Goal: Use online tool/utility: Utilize a website feature to perform a specific function

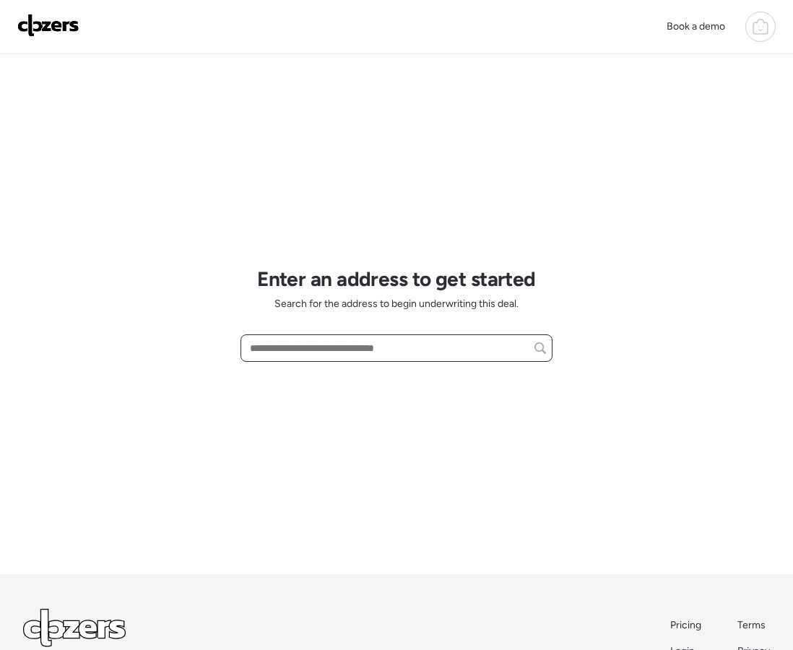
drag, startPoint x: 349, startPoint y: 339, endPoint x: 340, endPoint y: 344, distance: 10.0
click at [347, 339] on input "text" at bounding box center [396, 348] width 299 height 20
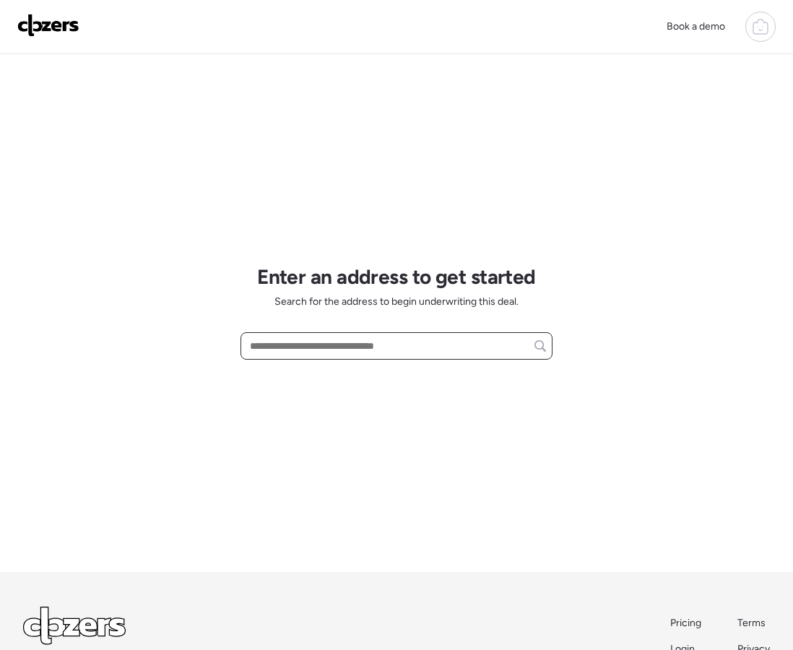
paste input "**********"
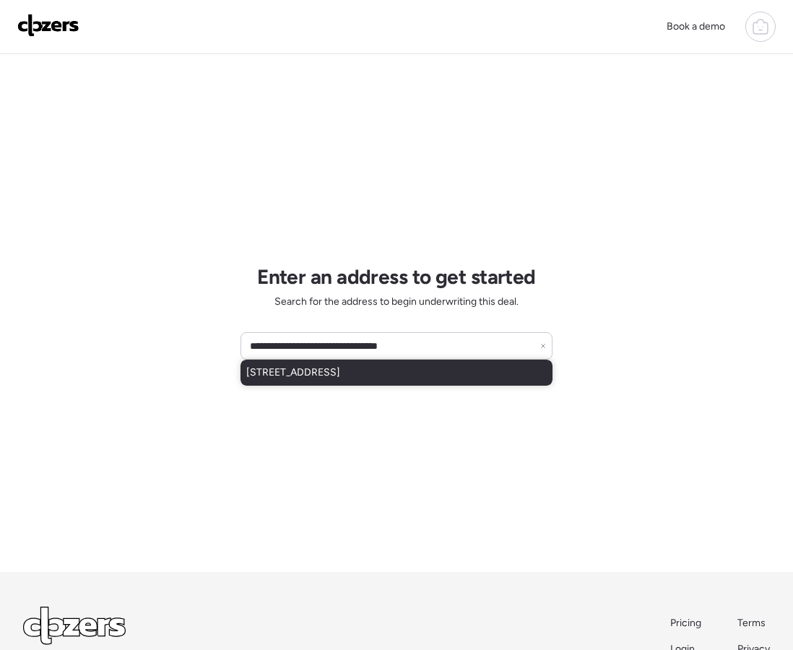
click at [329, 367] on span "[STREET_ADDRESS]" at bounding box center [293, 372] width 94 height 14
type input "**********"
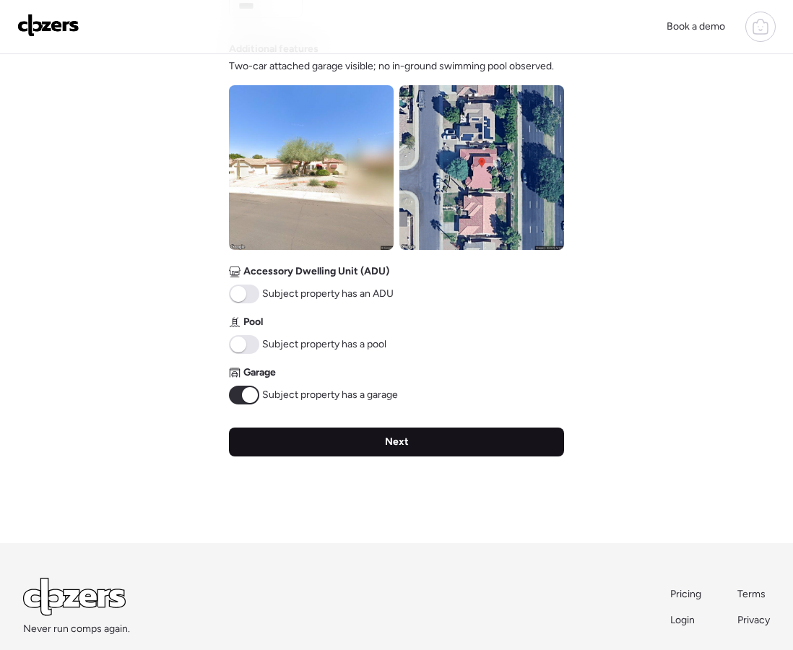
click at [330, 446] on div "Next" at bounding box center [396, 441] width 335 height 29
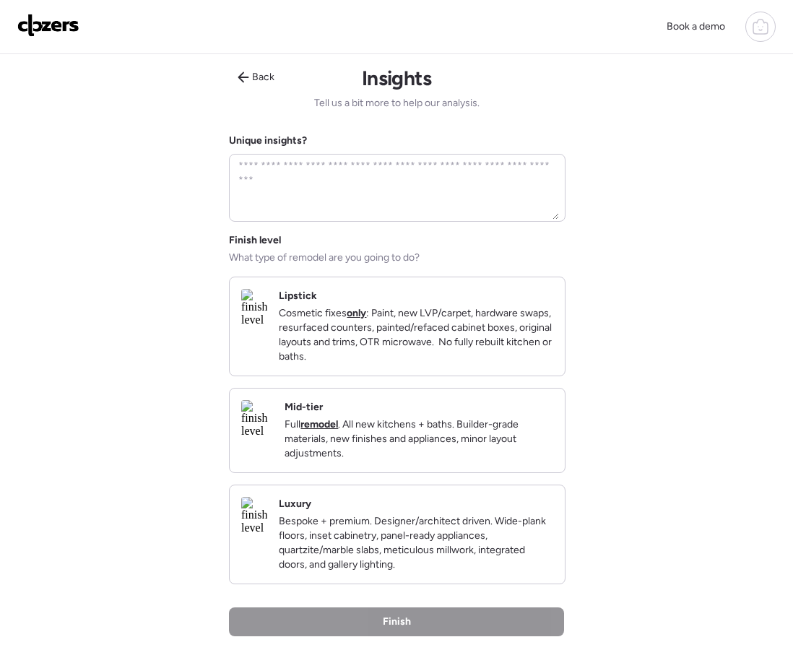
click at [376, 351] on p "Cosmetic fixes only : Paint, new LVP/carpet, hardware swaps, resurfaced counter…" at bounding box center [416, 335] width 274 height 58
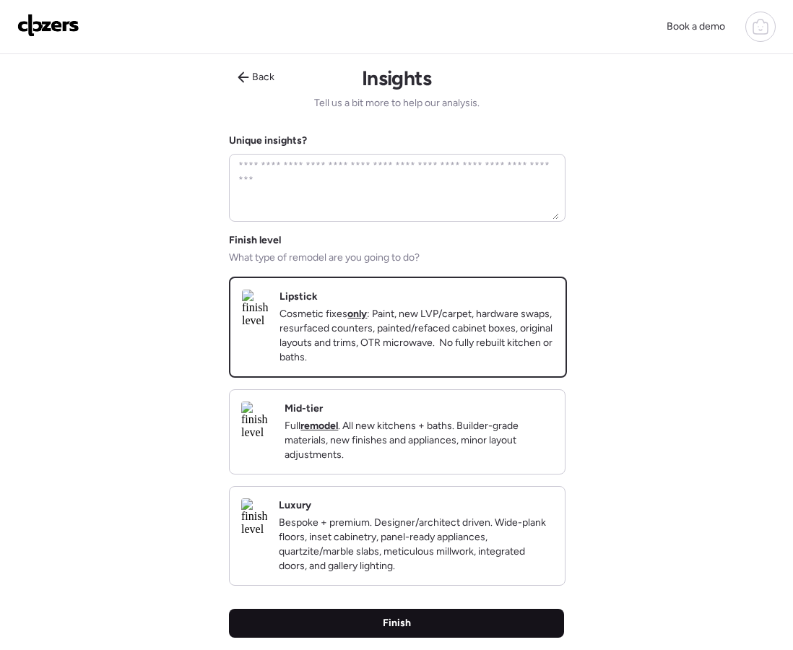
click at [448, 638] on div "Finish" at bounding box center [396, 623] width 335 height 29
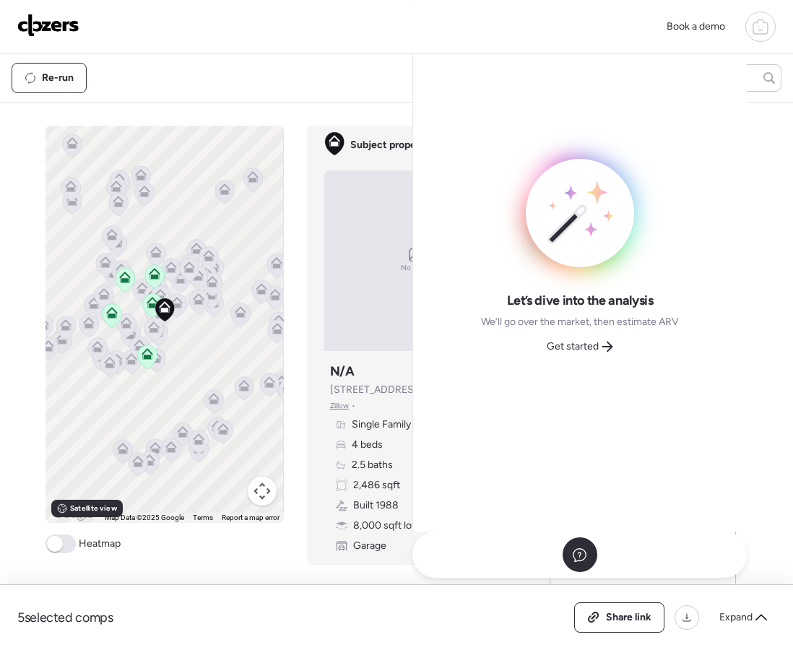
drag, startPoint x: 578, startPoint y: 331, endPoint x: 576, endPoint y: 346, distance: 15.3
click at [578, 331] on div "Let’s dive into the analysis We’ll go over the market, then estimate ARV Get st…" at bounding box center [580, 325] width 198 height 66
click at [576, 346] on span "Get started" at bounding box center [573, 346] width 52 height 14
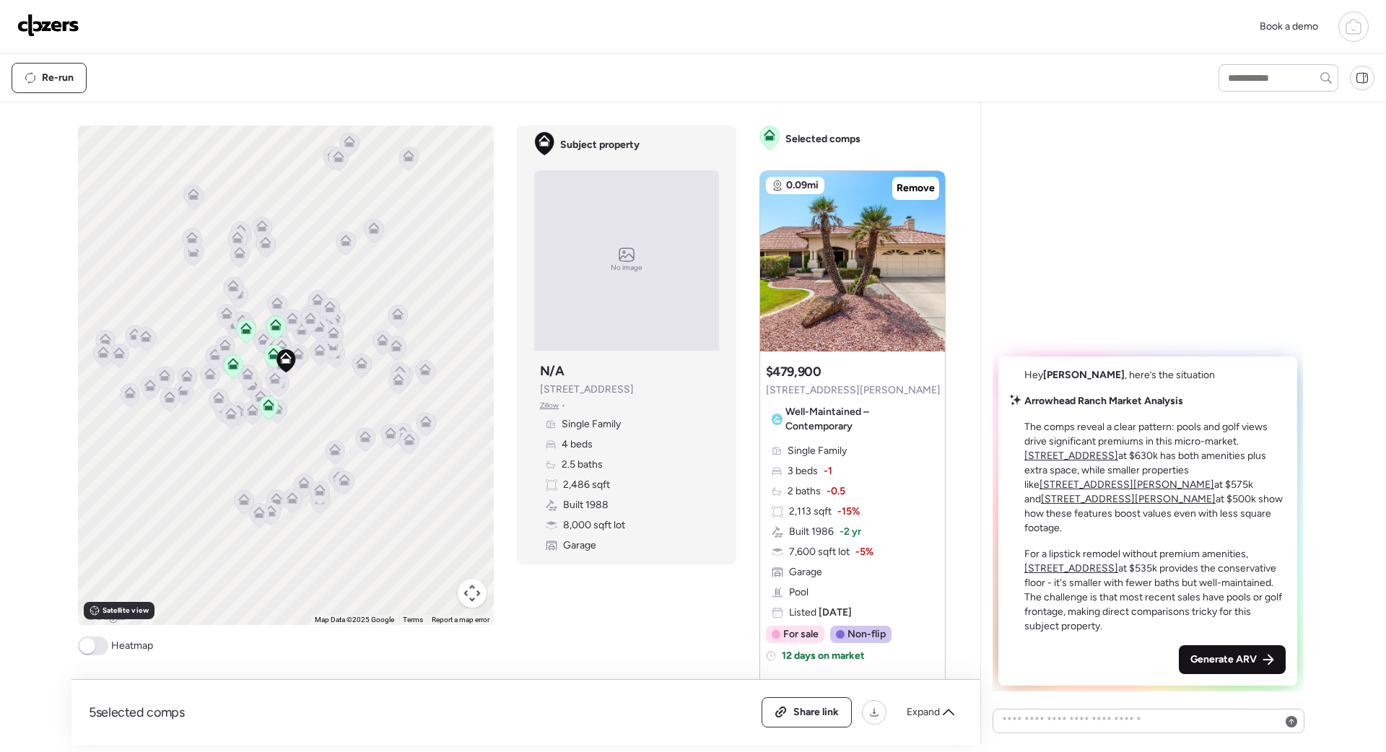
click at [792, 648] on div "Generate ARV" at bounding box center [1232, 659] width 107 height 29
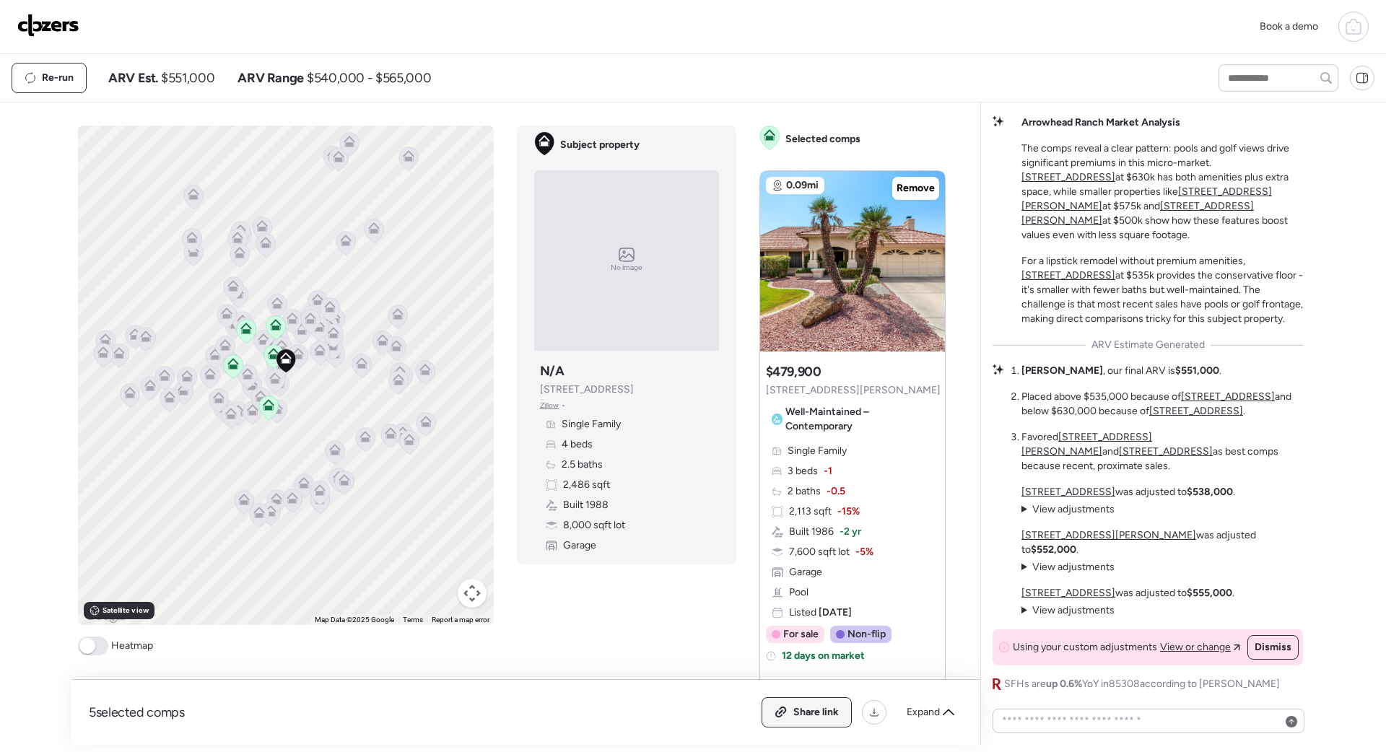
click at [792, 649] on span "Share link" at bounding box center [815, 712] width 45 height 14
click at [48, 26] on img at bounding box center [48, 25] width 62 height 23
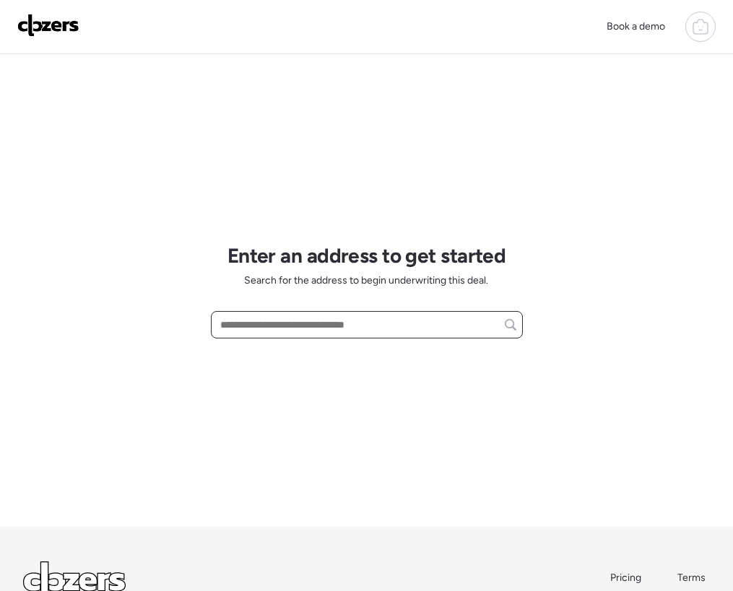
click at [351, 321] on input "text" at bounding box center [366, 325] width 299 height 20
paste input "**********"
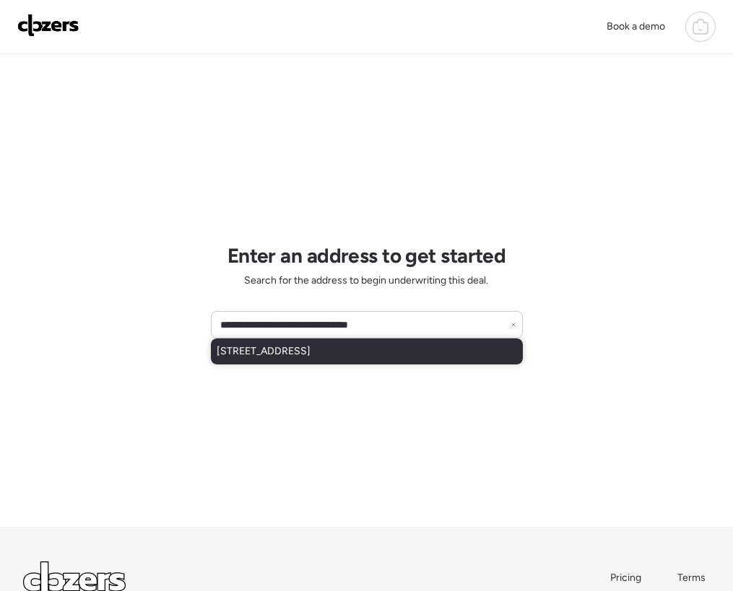
click at [238, 347] on span "1246 E Winter Dr, Phoenix, AZ, 85020" at bounding box center [264, 351] width 94 height 14
type input "**********"
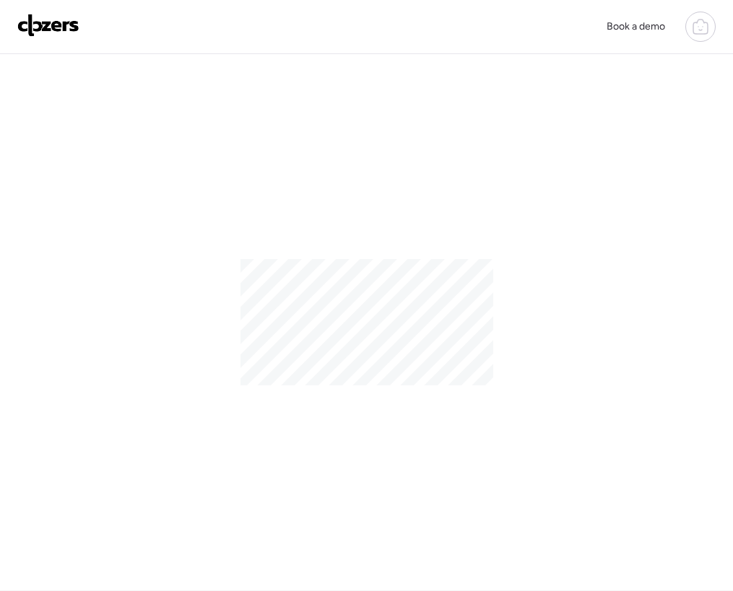
scroll to position [2, 0]
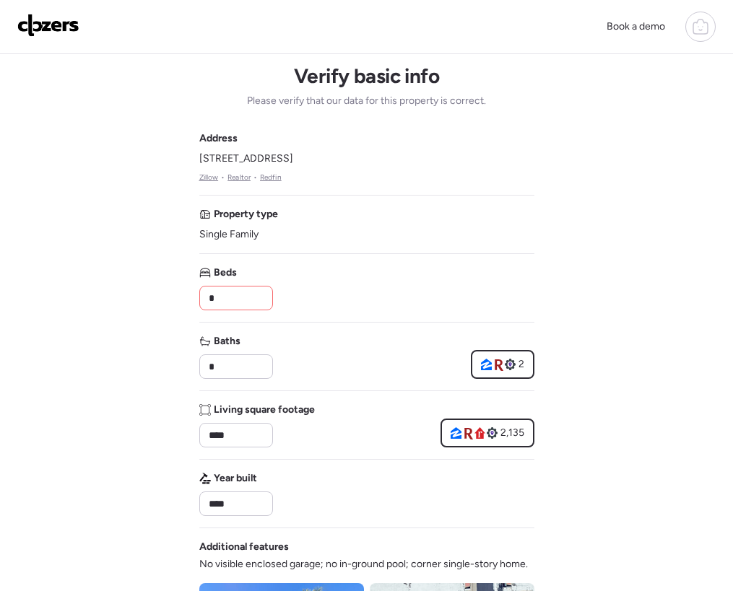
click at [246, 297] on input "*" at bounding box center [236, 298] width 61 height 20
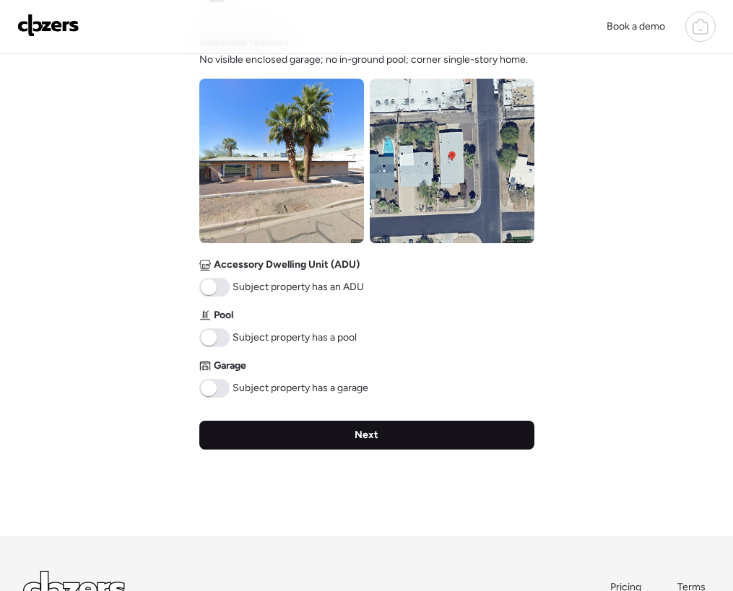
type input "*"
click at [257, 421] on div "Next" at bounding box center [366, 435] width 335 height 29
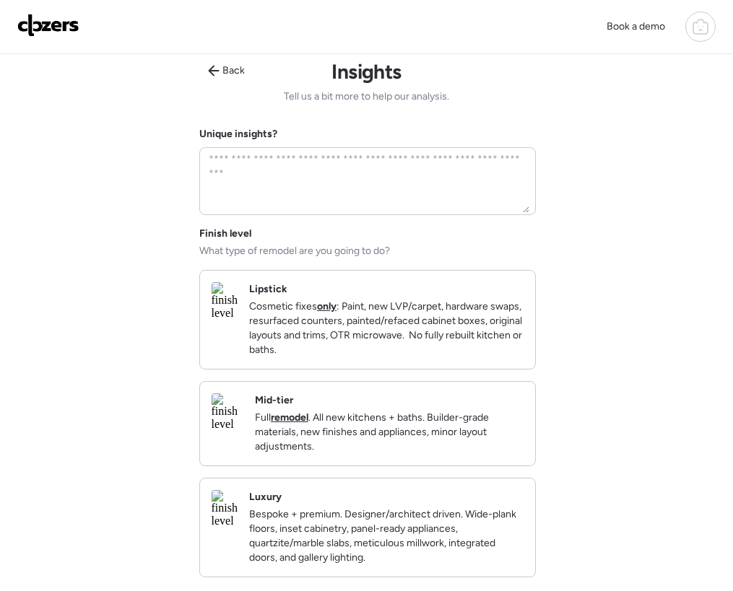
scroll to position [0, 0]
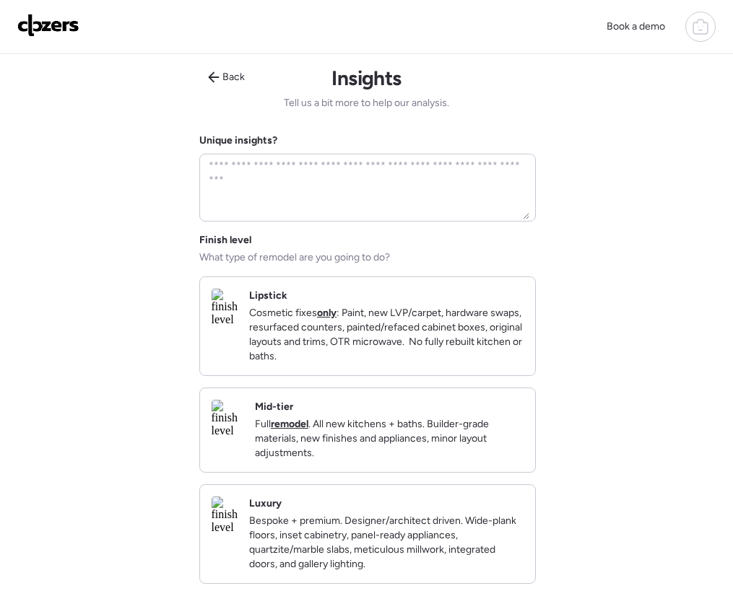
click at [322, 341] on p "Cosmetic fixes only : Paint, new LVP/carpet, hardware swaps, resurfaced counter…" at bounding box center [386, 335] width 274 height 58
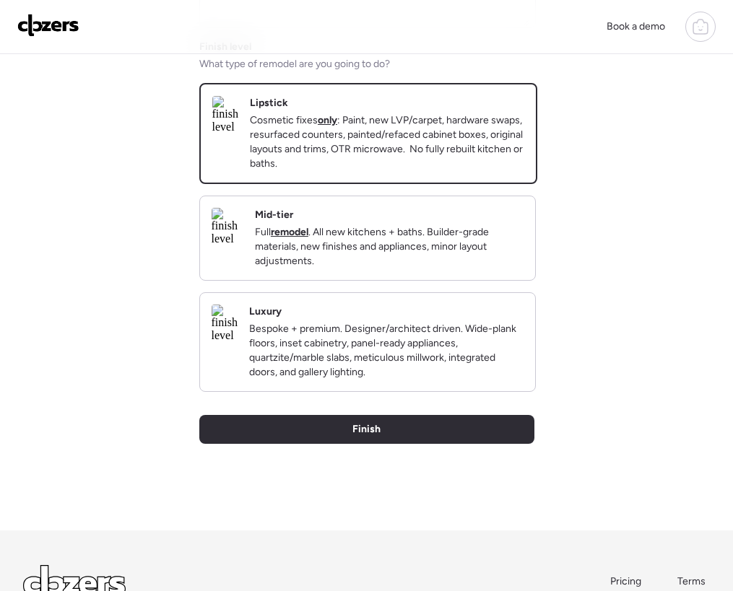
click at [361, 437] on span "Finish" at bounding box center [366, 429] width 28 height 14
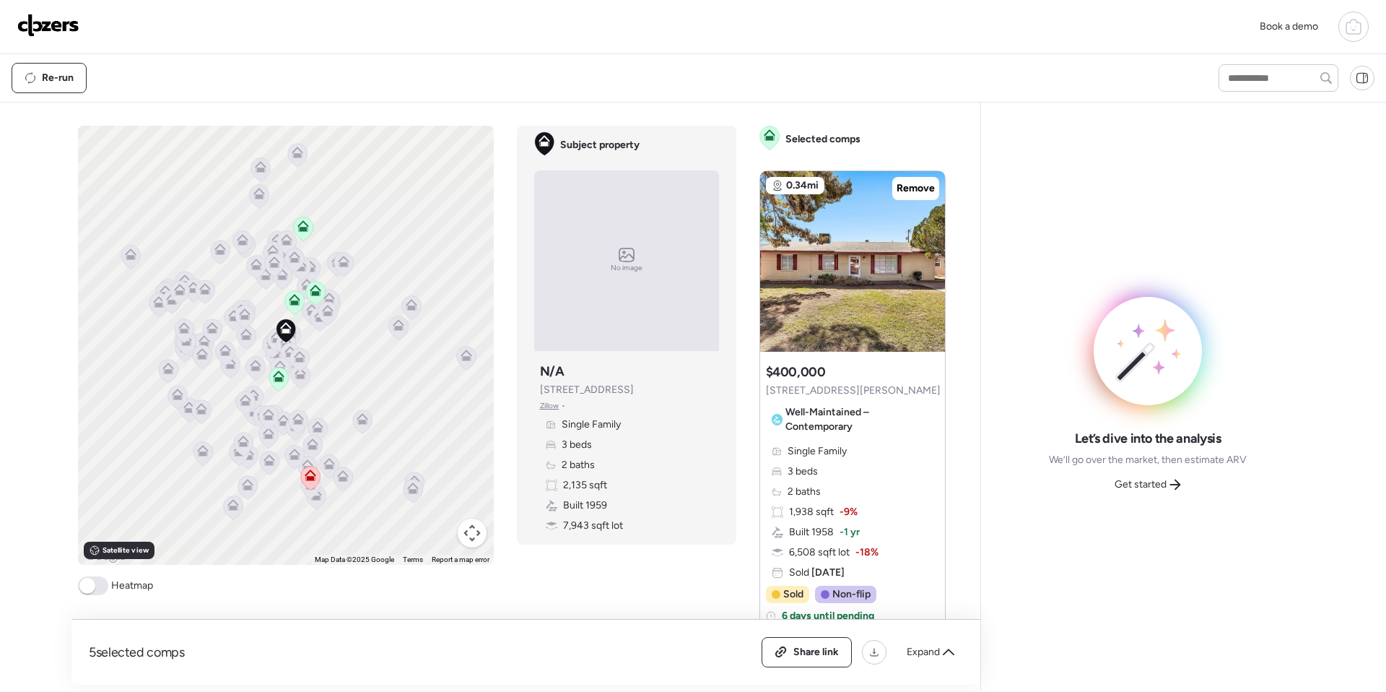
click at [732, 479] on span "Get started" at bounding box center [1141, 484] width 52 height 14
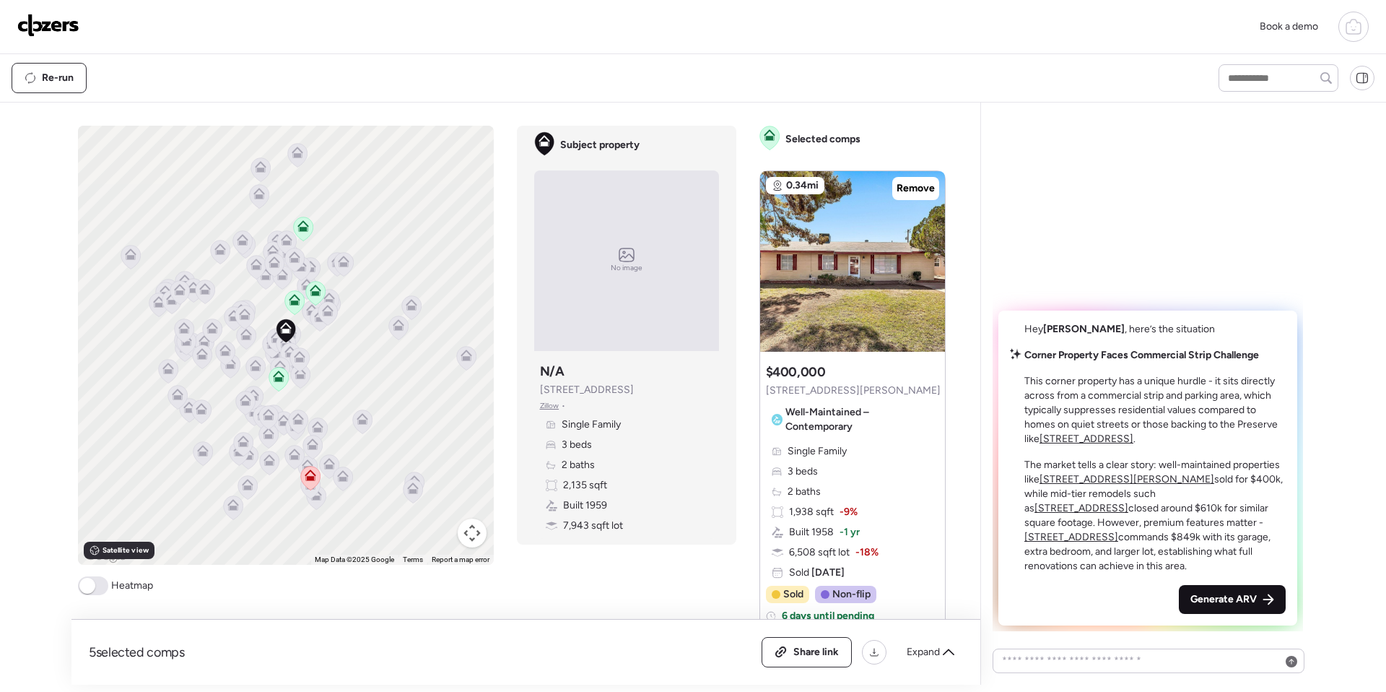
drag, startPoint x: 1219, startPoint y: 601, endPoint x: 1101, endPoint y: 613, distance: 119.0
click at [732, 591] on span "Generate ARV" at bounding box center [1224, 599] width 66 height 14
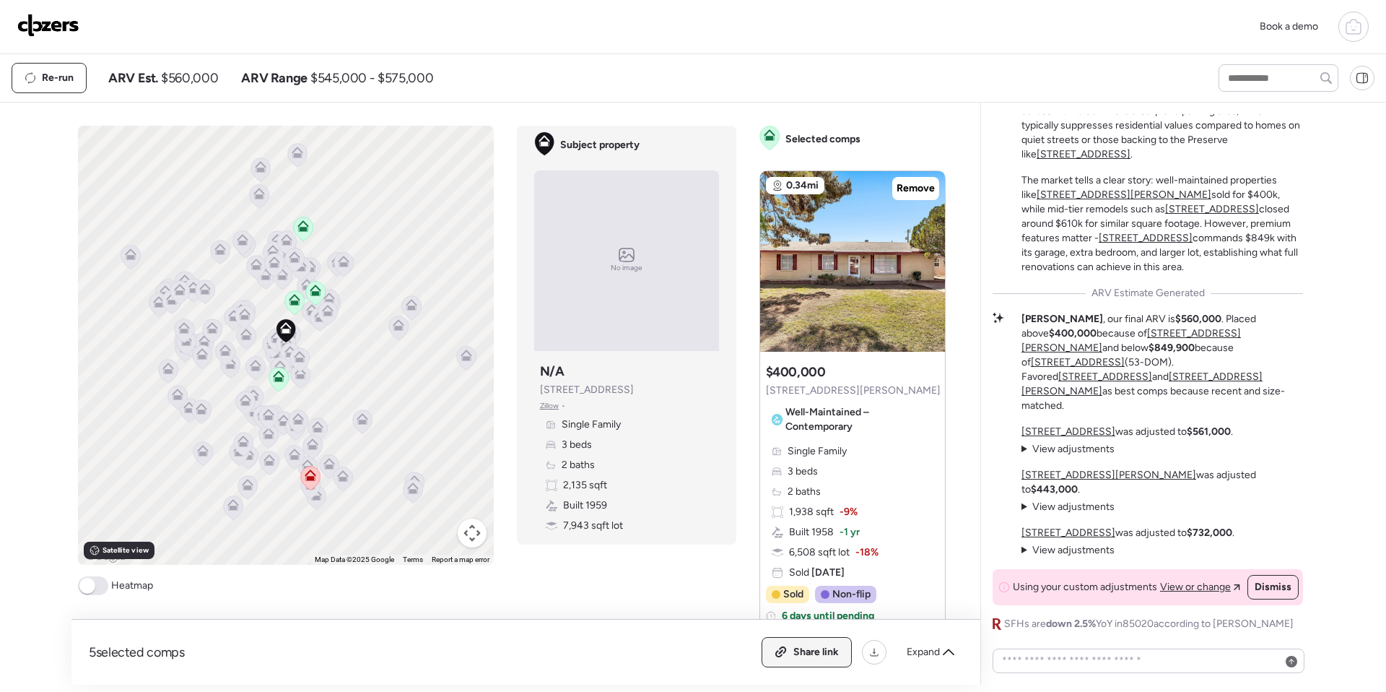
click at [732, 591] on span "Share link" at bounding box center [815, 652] width 45 height 14
click at [49, 28] on img at bounding box center [48, 25] width 62 height 23
